Goal: Register for event/course

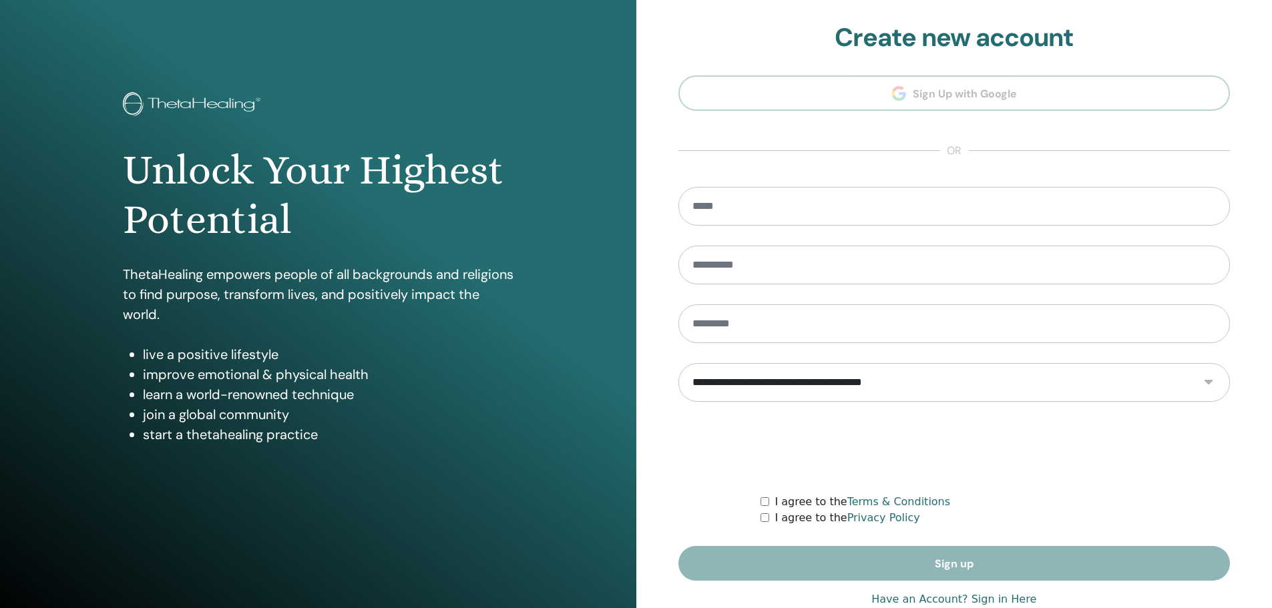
click at [524, 497] on div "Unlock Your Highest Potential ThetaHealing empowers people of all backgrounds a…" at bounding box center [318, 320] width 636 height 641
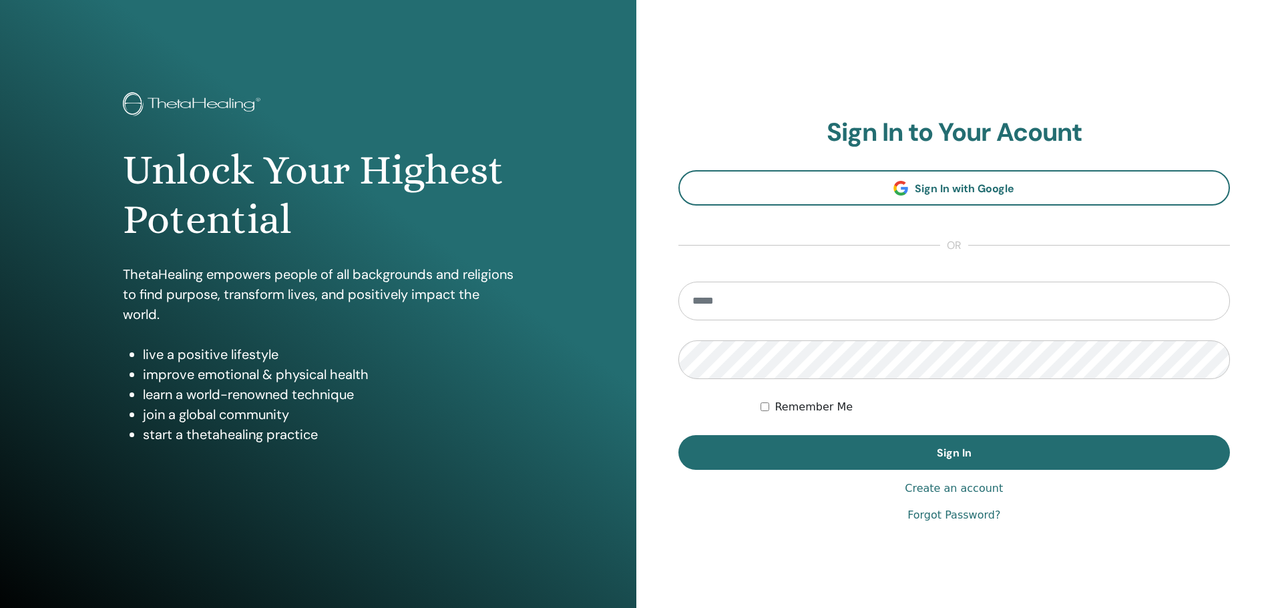
scroll to position [33, 0]
